Goal: Transaction & Acquisition: Purchase product/service

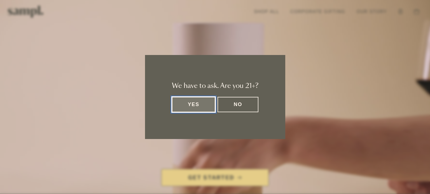
click at [199, 104] on button "Yes" at bounding box center [194, 104] width 44 height 15
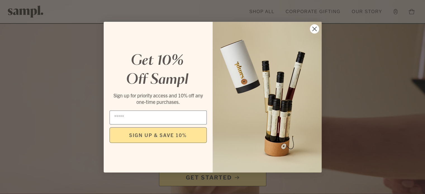
type input "*"
type input "**********"
click at [164, 138] on button "SIGN UP & SAVE 10%" at bounding box center [158, 136] width 97 height 16
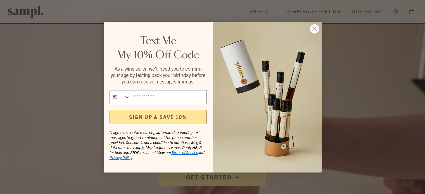
click at [313, 27] on circle "Close dialog" at bounding box center [314, 28] width 9 height 9
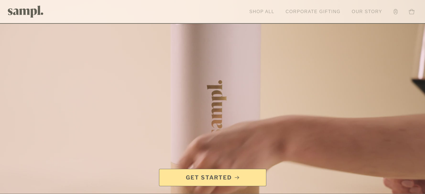
click at [259, 14] on link "Shop All" at bounding box center [262, 12] width 31 height 12
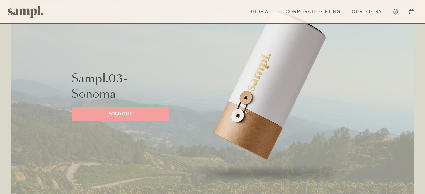
scroll to position [705, 0]
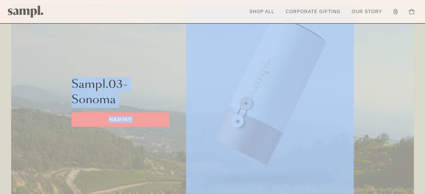
drag, startPoint x: 405, startPoint y: 76, endPoint x: 421, endPoint y: 96, distance: 25.6
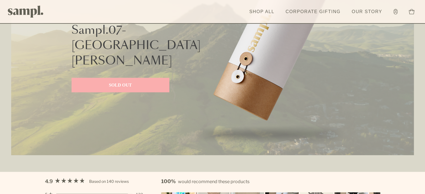
scroll to position [0, 0]
